Goal: Task Accomplishment & Management: Use online tool/utility

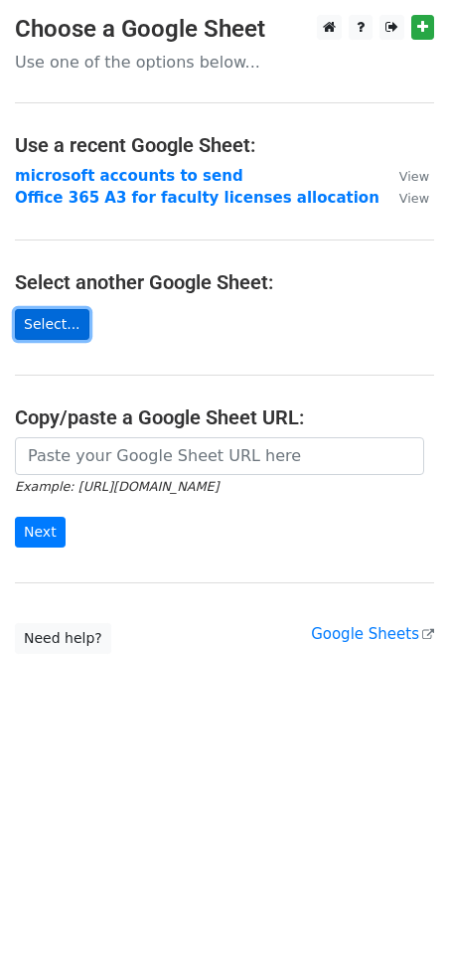
click at [68, 309] on link "Select..." at bounding box center [52, 324] width 75 height 31
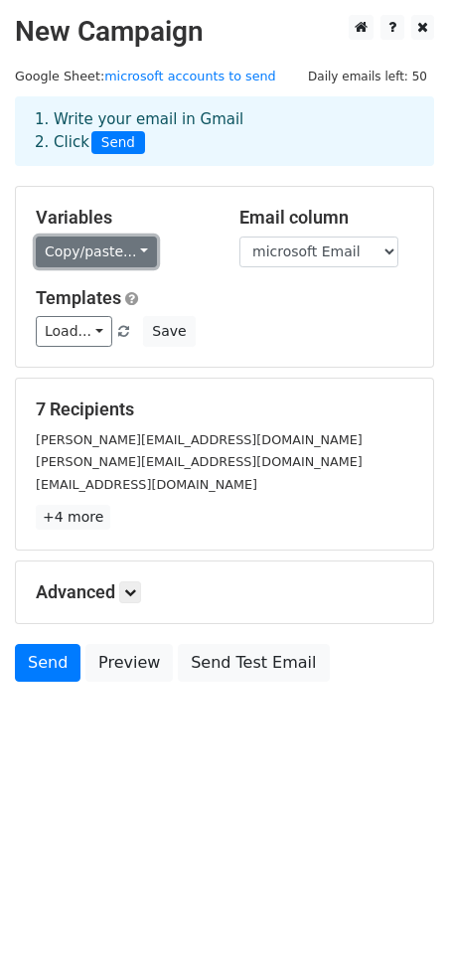
click at [99, 262] on link "Copy/paste..." at bounding box center [96, 252] width 121 height 31
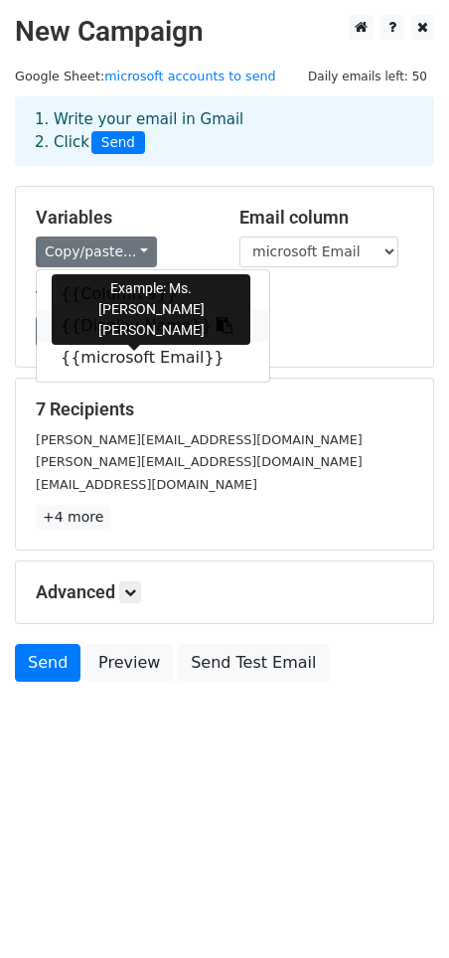
click at [123, 334] on link "{{Display Name}}" at bounding box center [153, 326] width 233 height 32
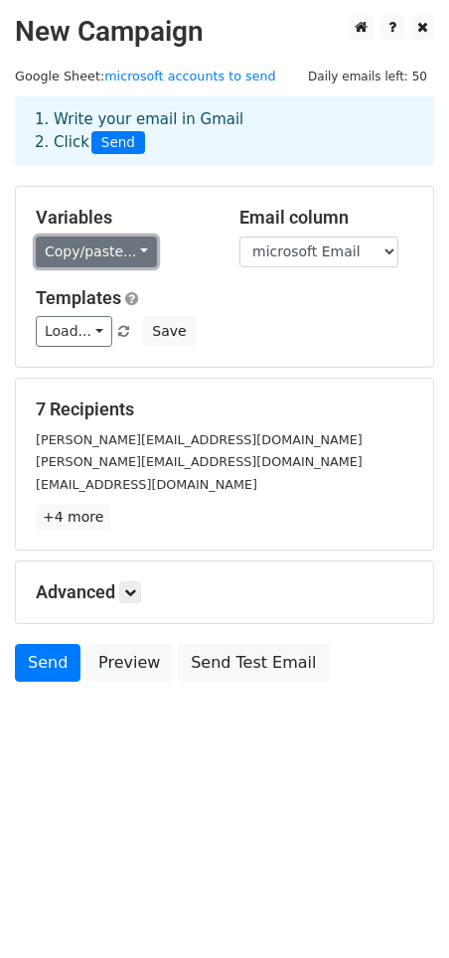
click at [110, 252] on link "Copy/paste..." at bounding box center [96, 252] width 121 height 31
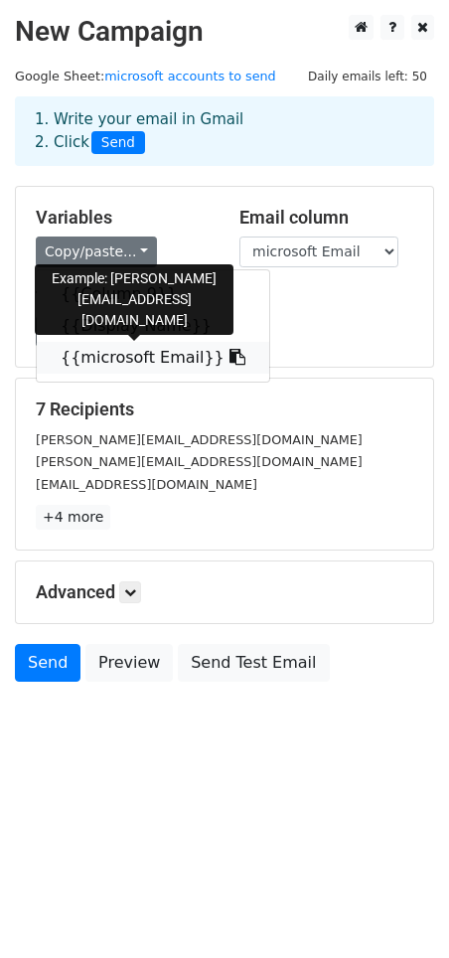
click at [127, 356] on link "{{microsoft Email}}" at bounding box center [153, 358] width 233 height 32
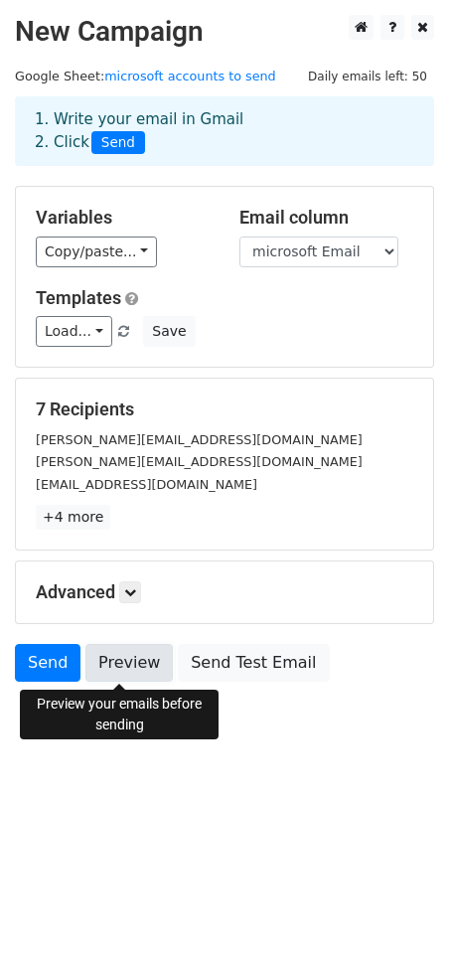
click at [124, 662] on link "Preview" at bounding box center [128, 663] width 87 height 38
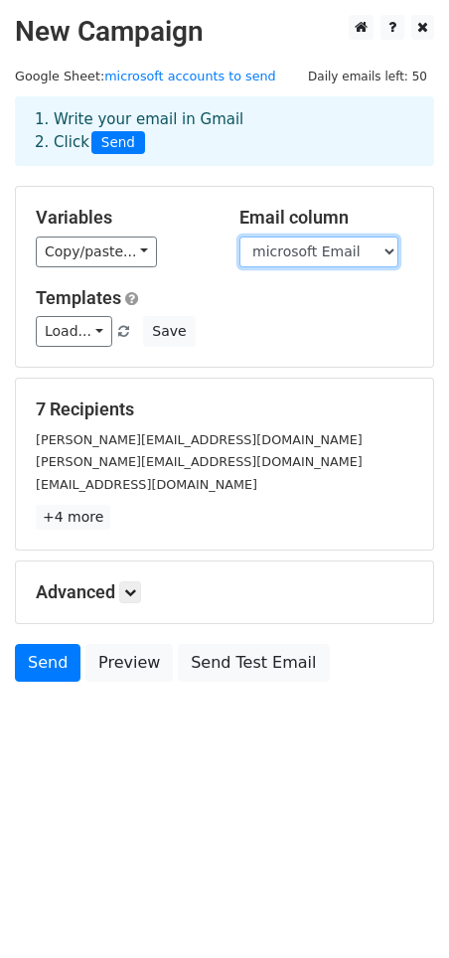
click at [374, 249] on select "Column 9 Display Name microsoft Email" at bounding box center [319, 252] width 159 height 31
click at [420, 187] on div "Variables Copy/paste... {{Column 9}} {{Display Name}} {{microsoft Email}} Email…" at bounding box center [224, 277] width 417 height 180
click at [378, 249] on select "Column 9 Display Name microsoft Email" at bounding box center [319, 252] width 159 height 31
select select "Column 9"
click at [240, 237] on select "Column 9 Display Name microsoft Email" at bounding box center [319, 252] width 159 height 31
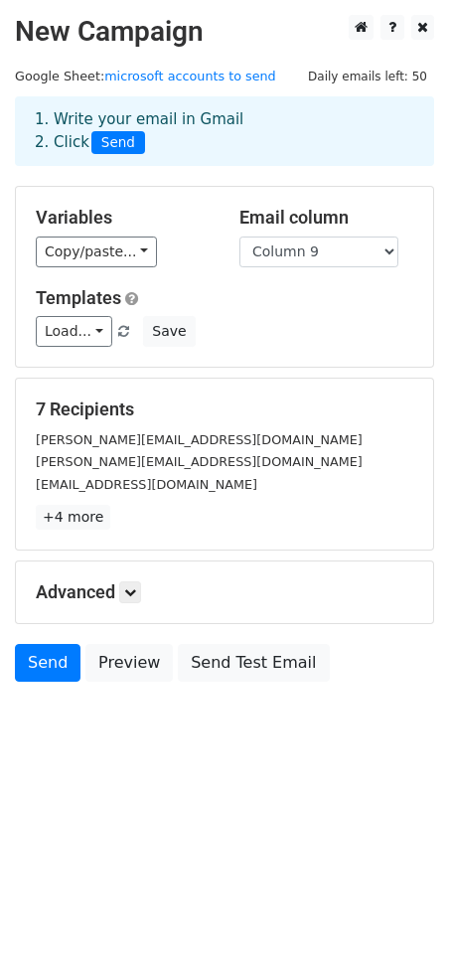
click at [341, 315] on div "Templates Load... No templates saved Save" at bounding box center [225, 317] width 408 height 61
click at [63, 524] on link "+4 more" at bounding box center [73, 517] width 75 height 25
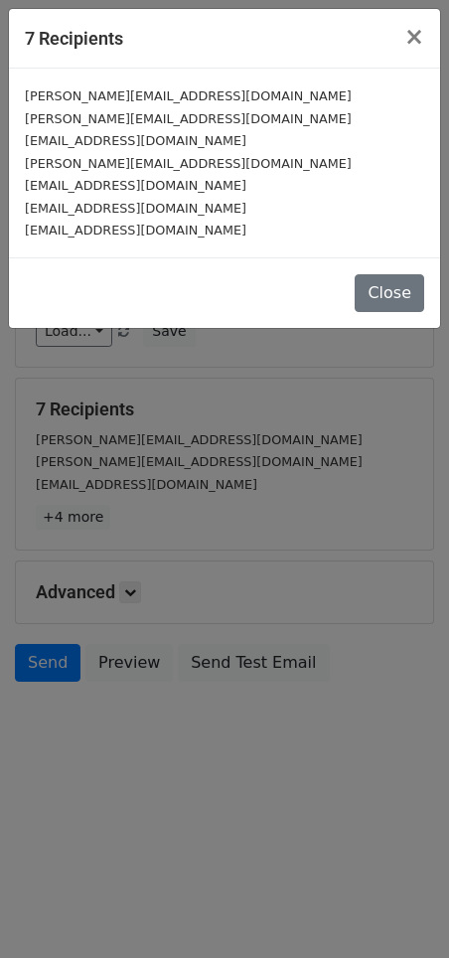
click at [391, 463] on div "7 Recipients × cathy.toquero@msugensan.edu.ph janel.talaman@msugensan.edu.ph mu…" at bounding box center [224, 479] width 449 height 958
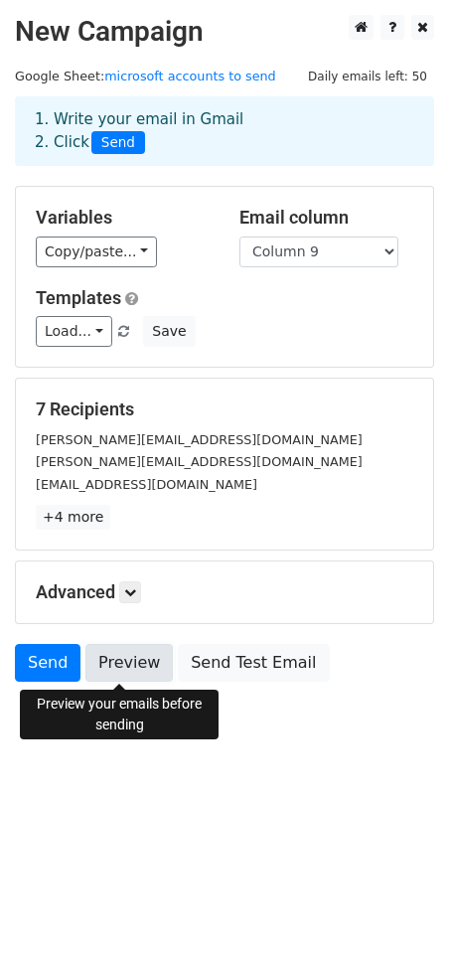
click at [123, 662] on link "Preview" at bounding box center [128, 663] width 87 height 38
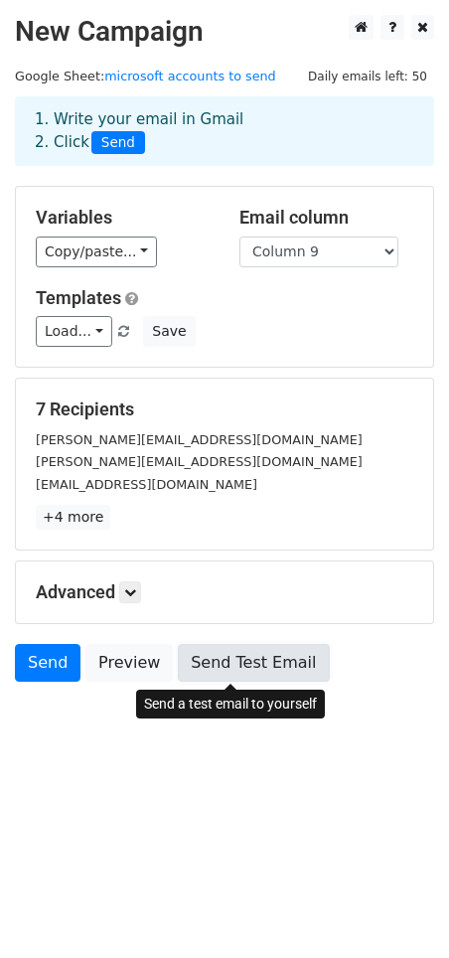
click at [232, 662] on link "Send Test Email" at bounding box center [253, 663] width 151 height 38
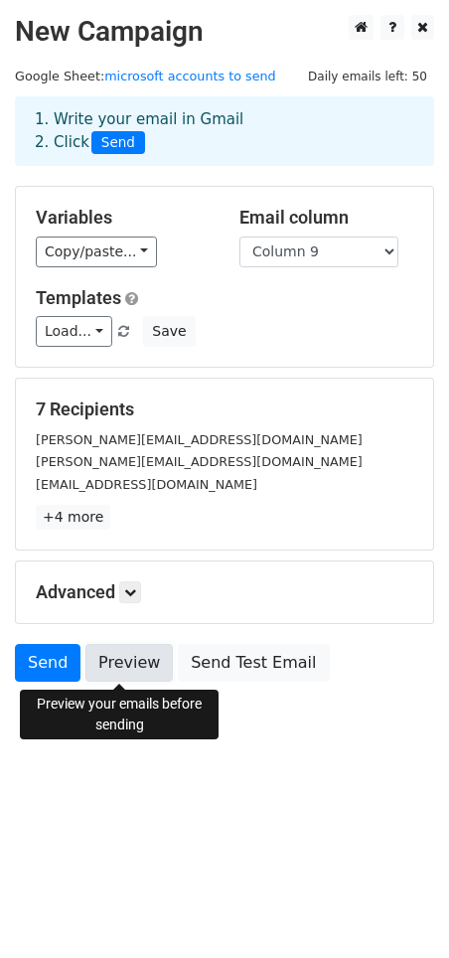
click at [120, 668] on link "Preview" at bounding box center [128, 663] width 87 height 38
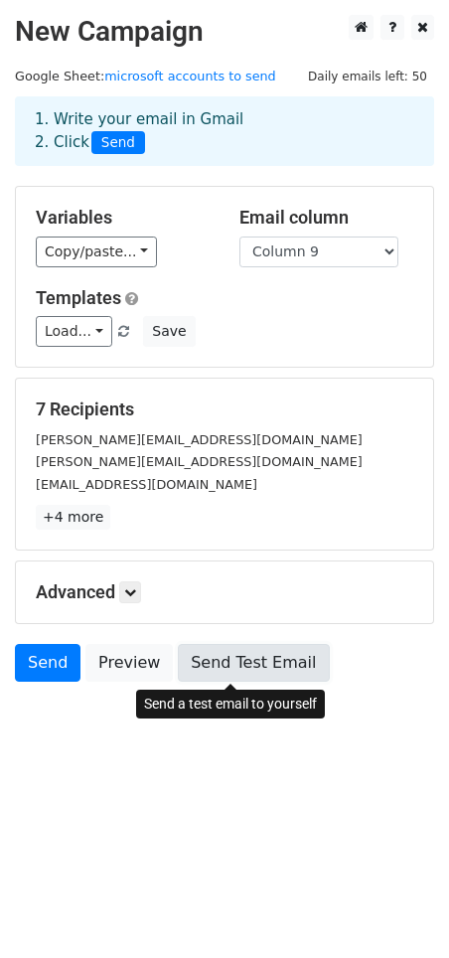
click at [202, 664] on link "Send Test Email" at bounding box center [253, 663] width 151 height 38
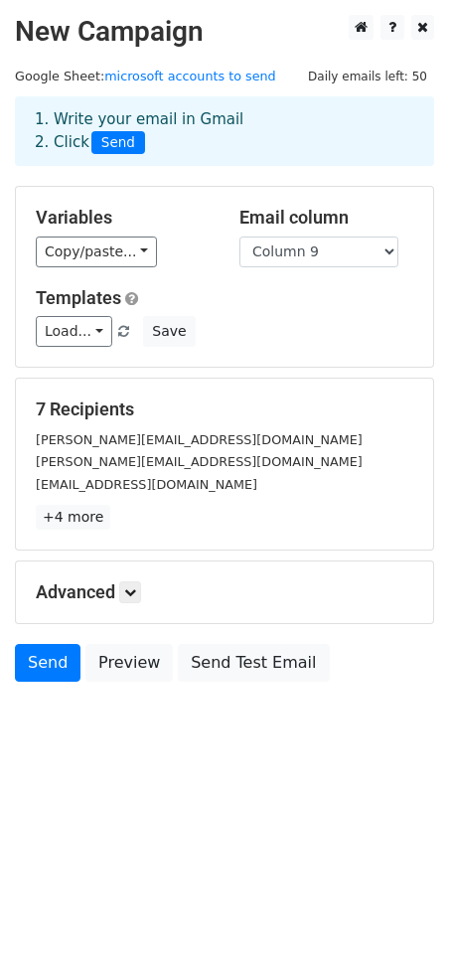
click at [135, 604] on div "Advanced Tracking Track Opens UTM Codes Track Clicks Filters Only include sprea…" at bounding box center [224, 593] width 417 height 62
click at [136, 594] on icon at bounding box center [130, 592] width 12 height 12
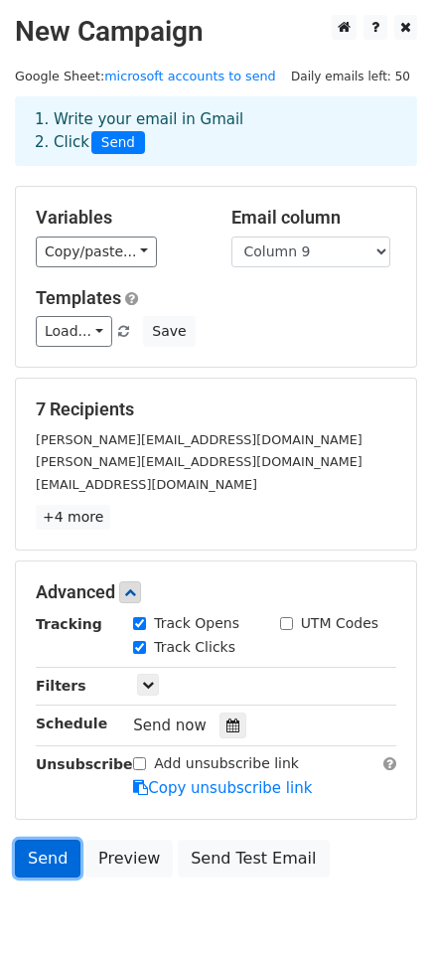
click at [47, 857] on link "Send" at bounding box center [48, 859] width 66 height 38
